Goal: Information Seeking & Learning: Find specific fact

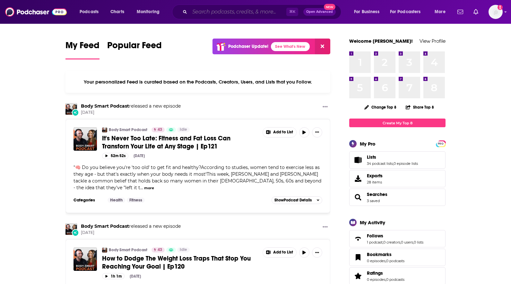
click at [203, 12] on input "Search podcasts, credits, & more..." at bounding box center [238, 12] width 97 height 10
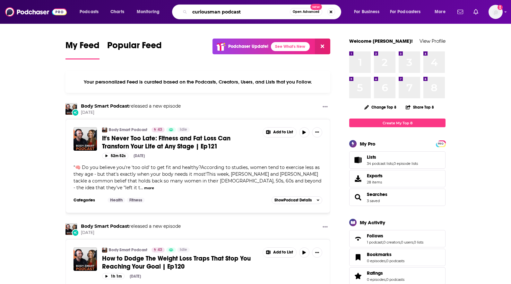
type input "curiousman podcast"
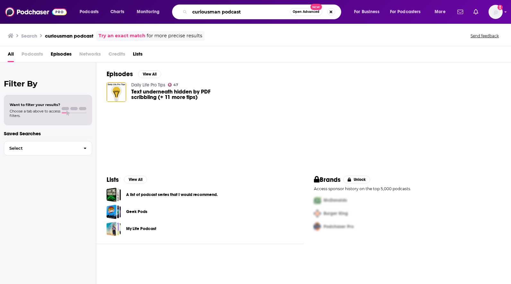
drag, startPoint x: 237, startPoint y: 12, endPoint x: 180, endPoint y: 12, distance: 57.1
click at [180, 12] on div "curiousman podcast Open Advanced New" at bounding box center [256, 11] width 169 height 15
type input "thecuriousmanpodcast"
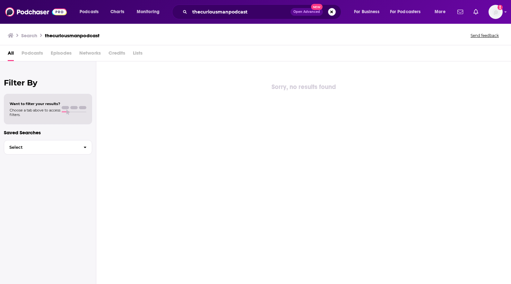
click at [24, 54] on span "Podcasts" at bounding box center [31, 54] width 21 height 13
